Goal: Find contact information: Find contact information

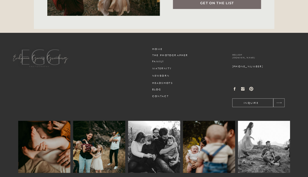
scroll to position [1932, 0]
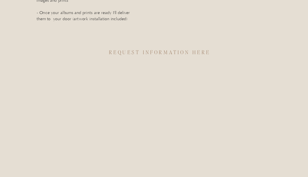
scroll to position [1446, 0]
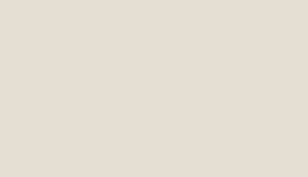
scroll to position [1673, 0]
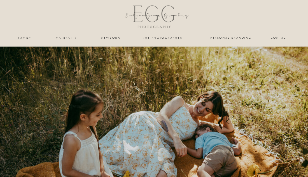
click at [284, 37] on nav "Contact" at bounding box center [280, 37] width 18 height 3
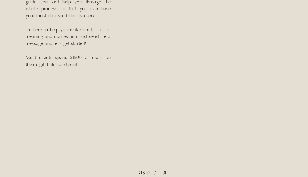
scroll to position [213, 0]
click at [301, 98] on div "Contact the photographer maternity newborn family personal branding inquire her…" at bounding box center [154, 157] width 308 height 740
